Goal: Entertainment & Leisure: Browse casually

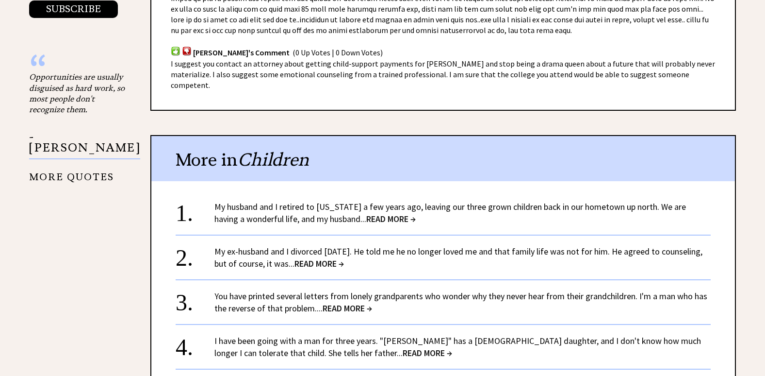
scroll to position [922, 0]
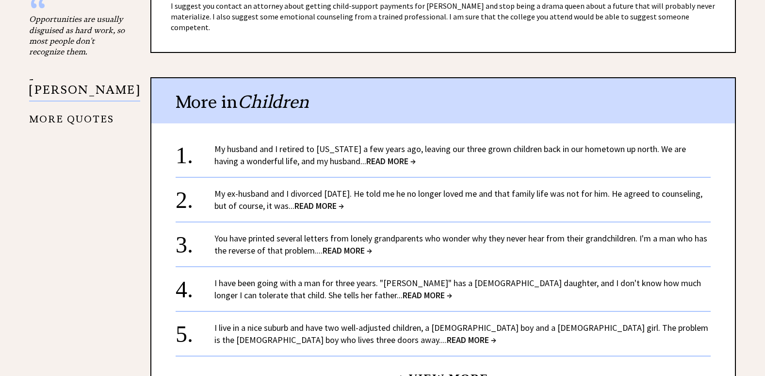
click at [403, 289] on span "READ MORE →" at bounding box center [427, 294] width 49 height 11
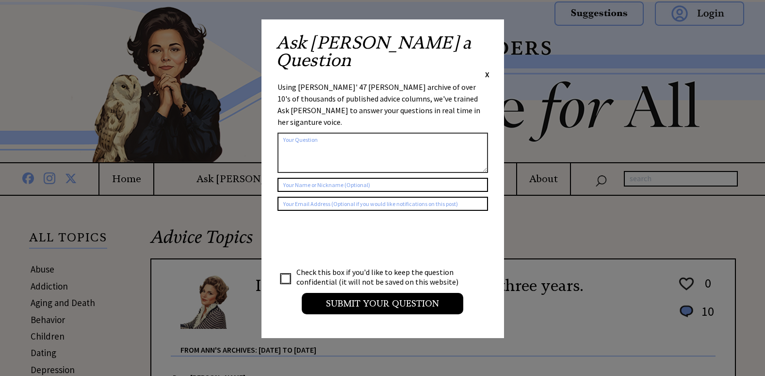
click at [487, 69] on span "X" at bounding box center [487, 74] width 4 height 10
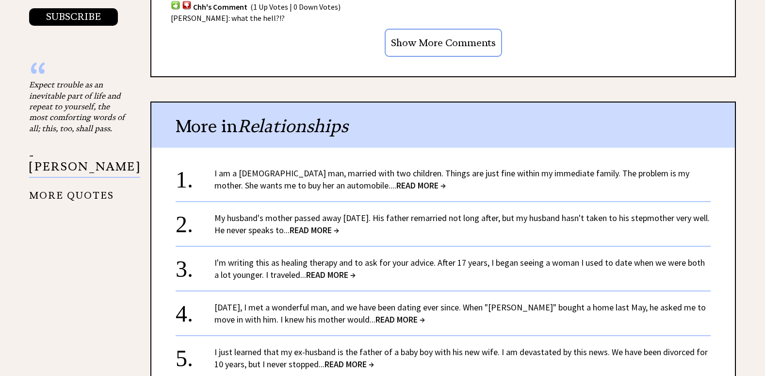
scroll to position [873, 0]
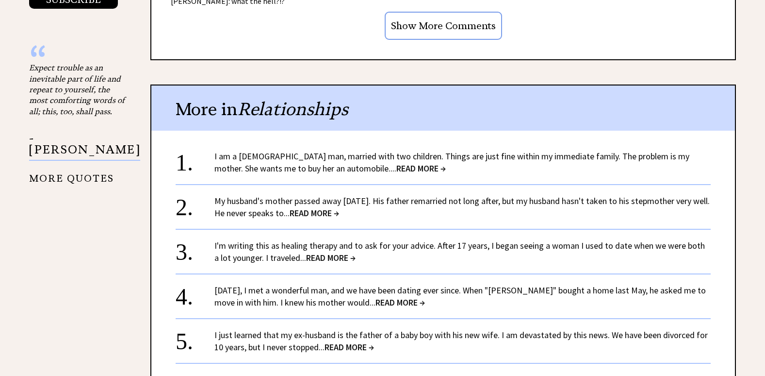
click at [339, 207] on span "READ MORE →" at bounding box center [314, 212] width 49 height 11
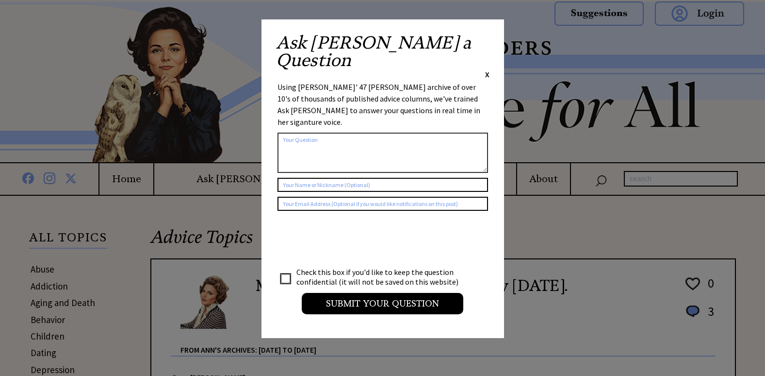
click at [488, 69] on span "X" at bounding box center [487, 74] width 4 height 10
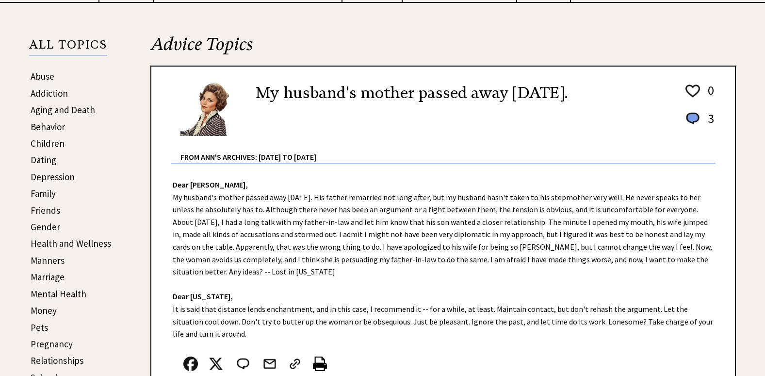
scroll to position [194, 0]
